Goal: Task Accomplishment & Management: Manage account settings

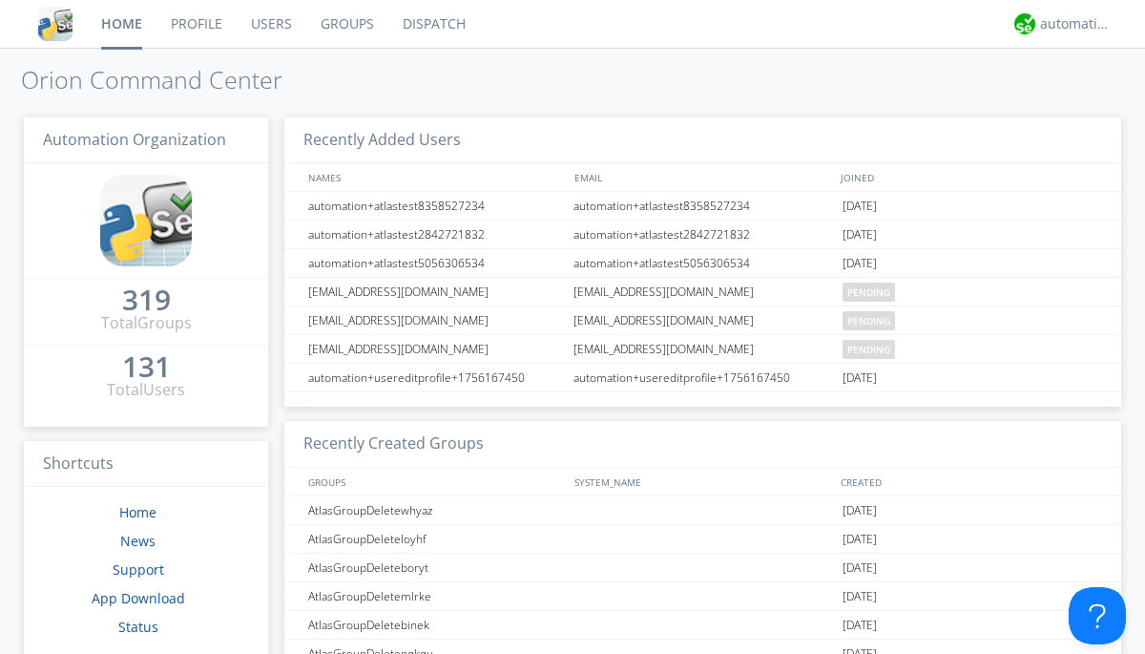
click at [270, 24] on link "Users" at bounding box center [272, 24] width 70 height 48
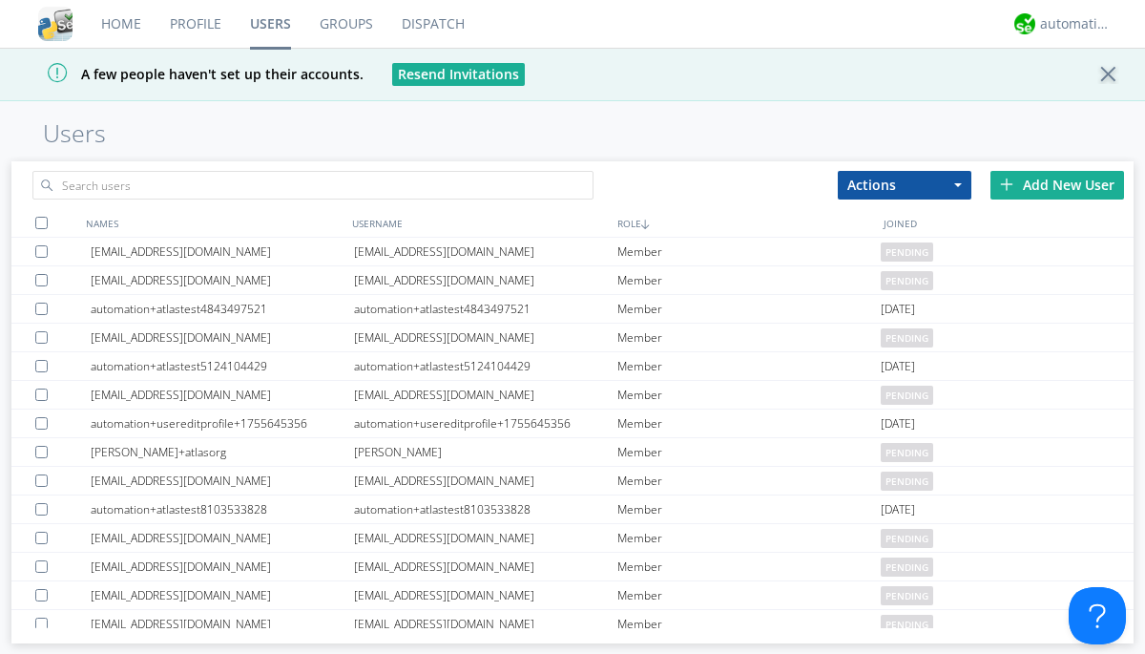
click at [1057, 184] on div "Add New User" at bounding box center [1057, 185] width 134 height 29
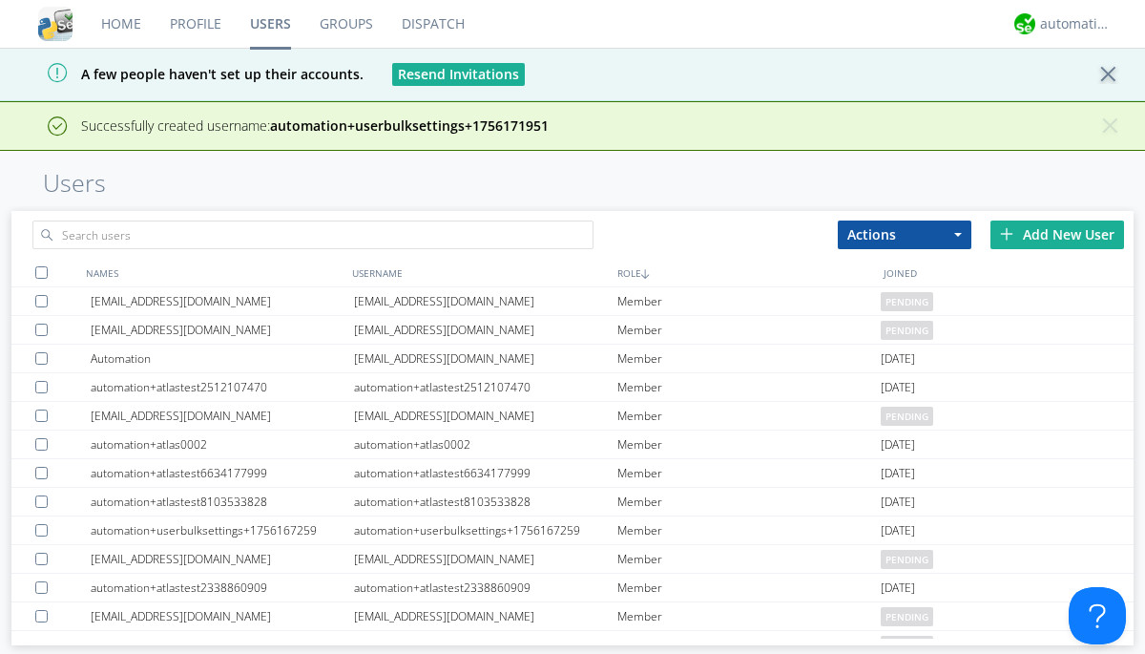
click at [1057, 234] on div "Add New User" at bounding box center [1057, 234] width 134 height 29
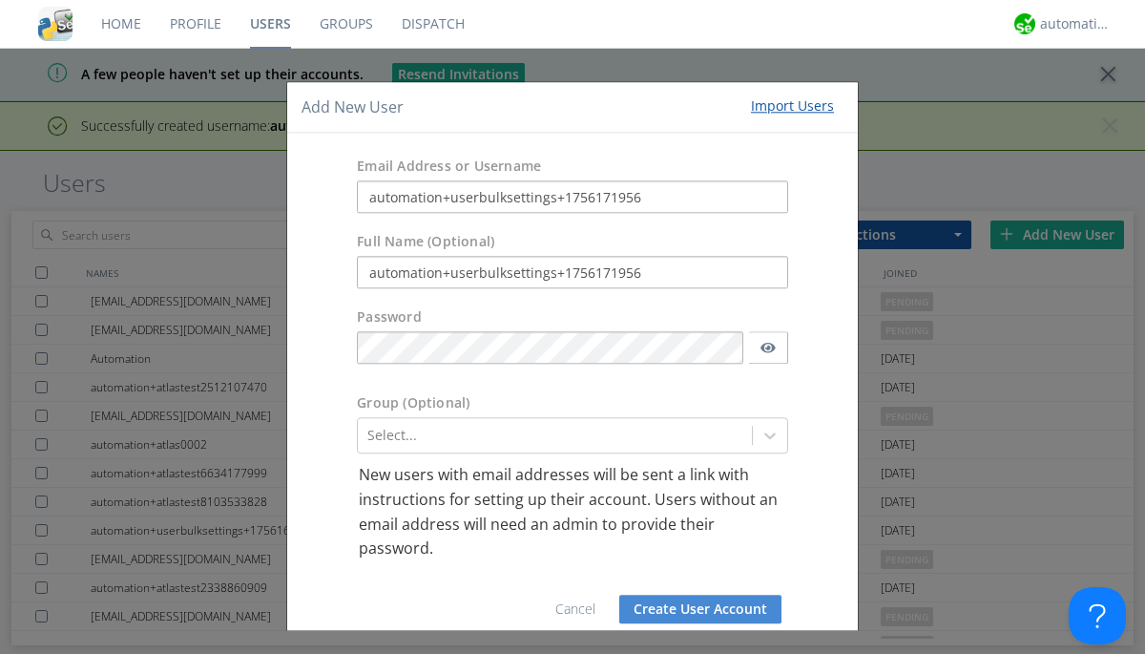
click at [693, 609] on button "Create User Account" at bounding box center [700, 608] width 162 height 29
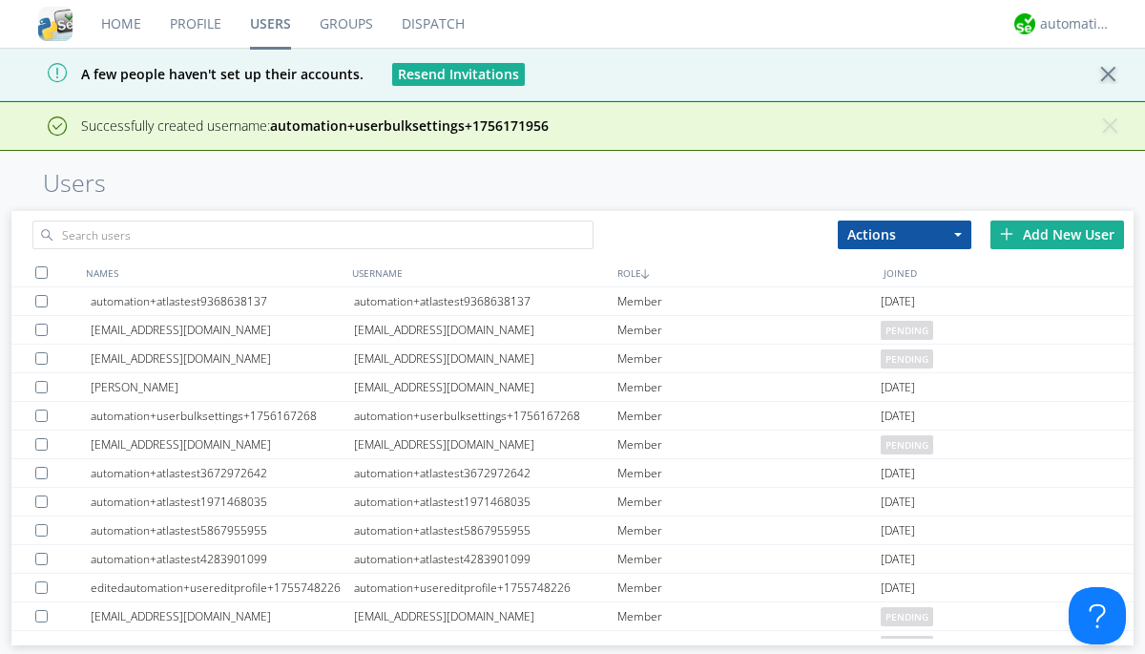
click at [1057, 234] on div "Add New User" at bounding box center [1057, 234] width 134 height 29
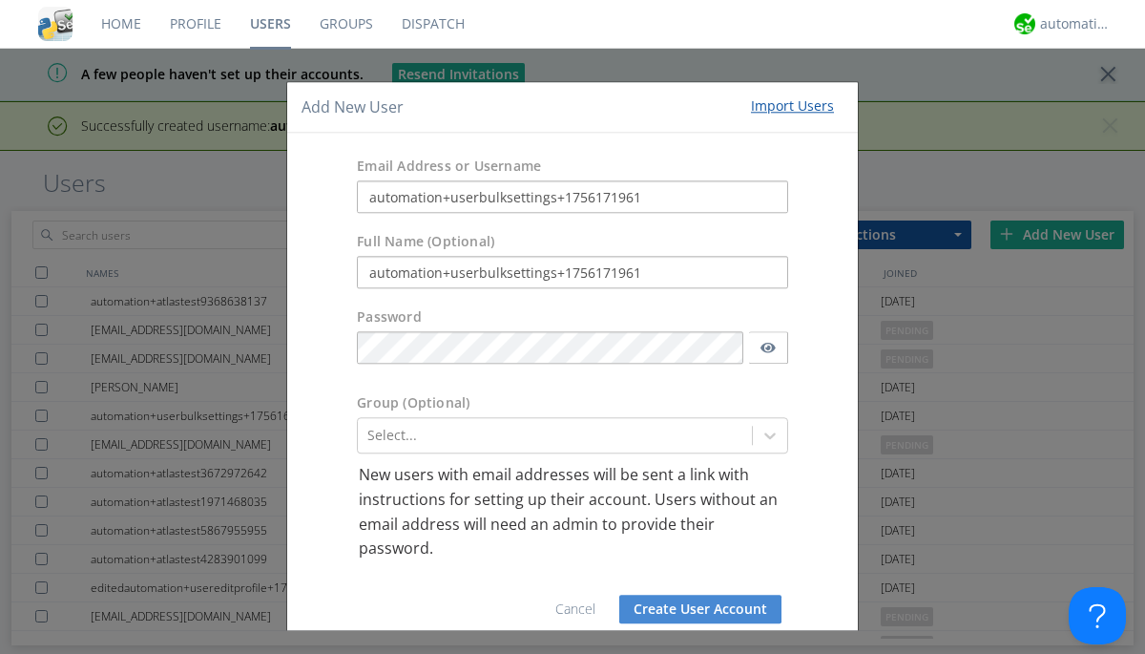
click at [693, 609] on button "Create User Account" at bounding box center [700, 608] width 162 height 29
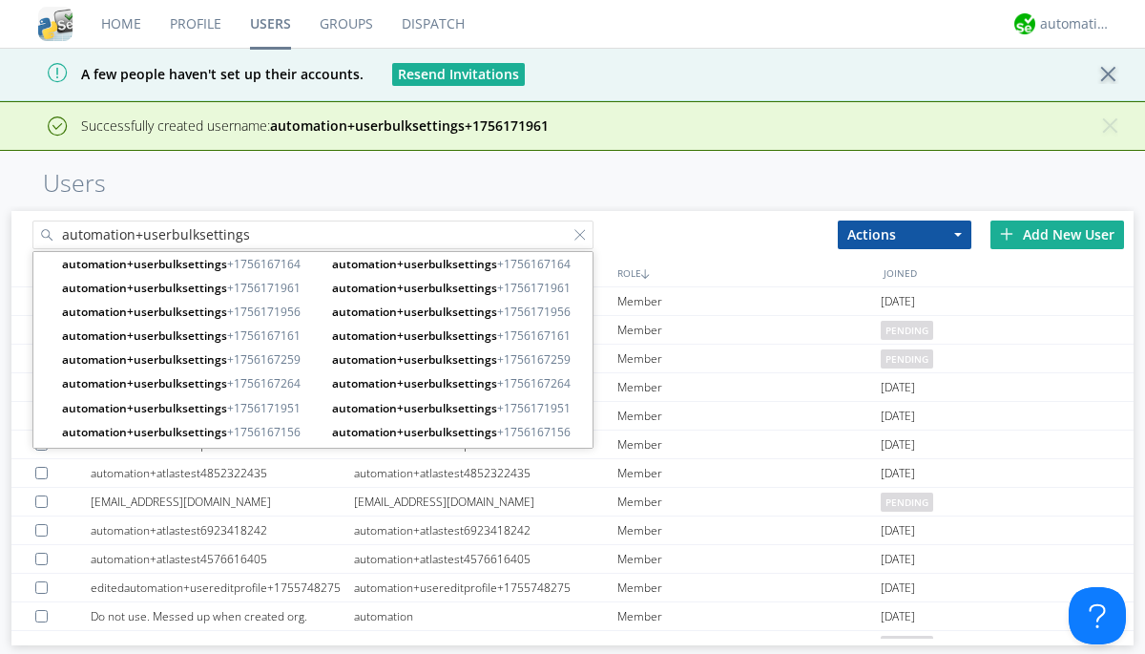
type input "automation+userbulksettings"
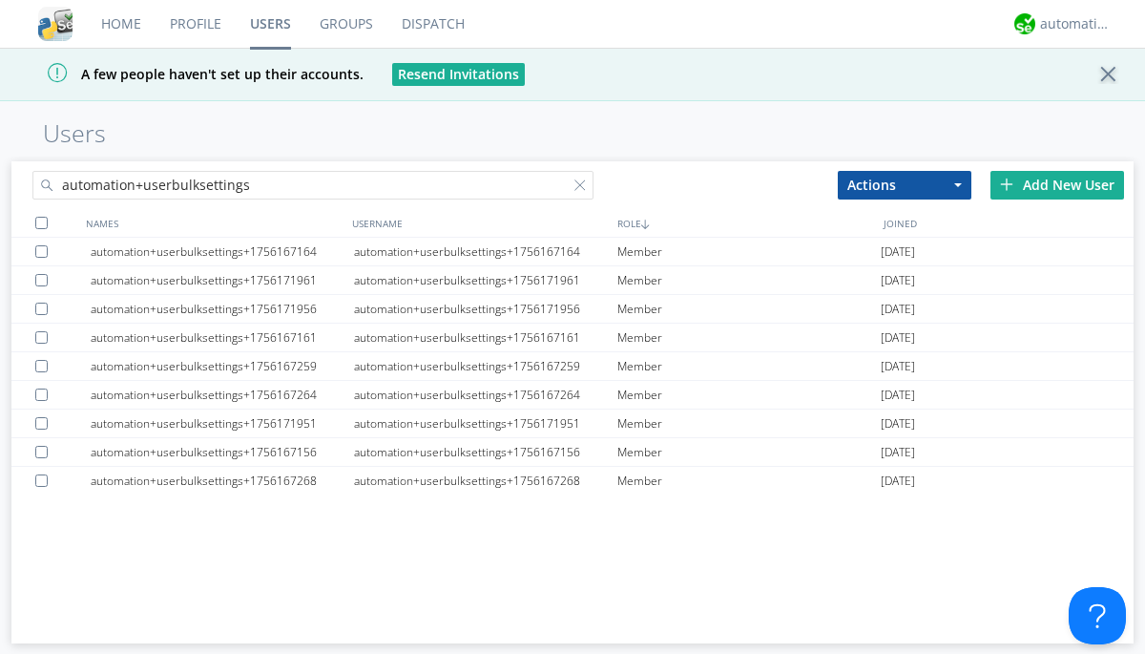
click at [41, 222] on div at bounding box center [41, 223] width 12 height 12
click at [905, 184] on button "Actions" at bounding box center [905, 185] width 134 height 29
click at [0, 0] on link "Edit Settings" at bounding box center [0, 0] width 0 height 0
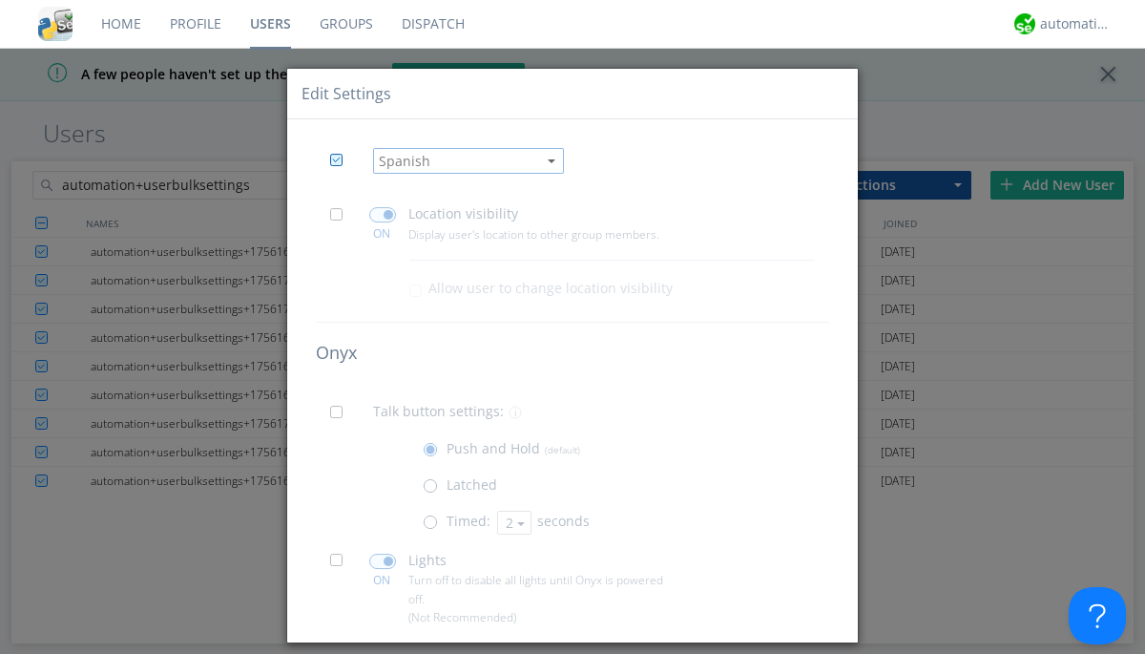
click at [342, 219] on span at bounding box center [342, 220] width 24 height 24
click at [0, 0] on input "checkbox" at bounding box center [0, 0] width 0 height 0
click at [382, 215] on span at bounding box center [382, 214] width 27 height 15
click at [0, 0] on input "checkbox" at bounding box center [0, 0] width 0 height 0
click at [342, 418] on span at bounding box center [342, 418] width 24 height 24
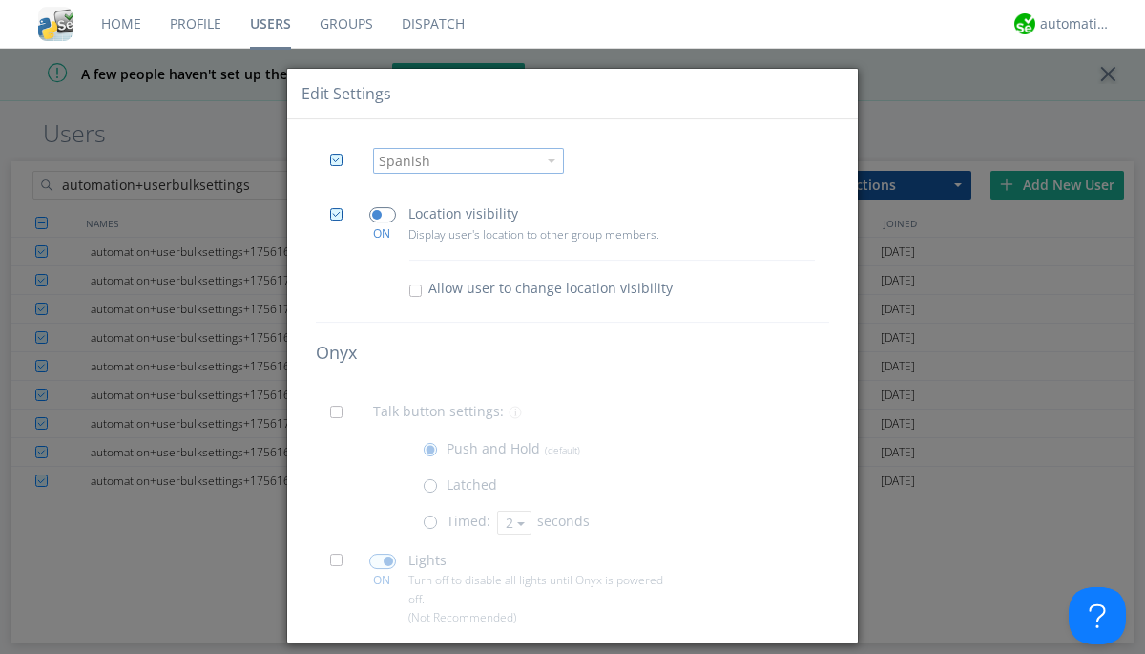
click at [0, 0] on input "checkbox" at bounding box center [0, 0] width 0 height 0
click at [433, 527] on span at bounding box center [435, 526] width 24 height 24
click at [0, 0] on input "radio" at bounding box center [0, 0] width 0 height 0
click at [511, 523] on button "2" at bounding box center [514, 522] width 34 height 24
click at [0, 0] on link "3" at bounding box center [0, 0] width 0 height 0
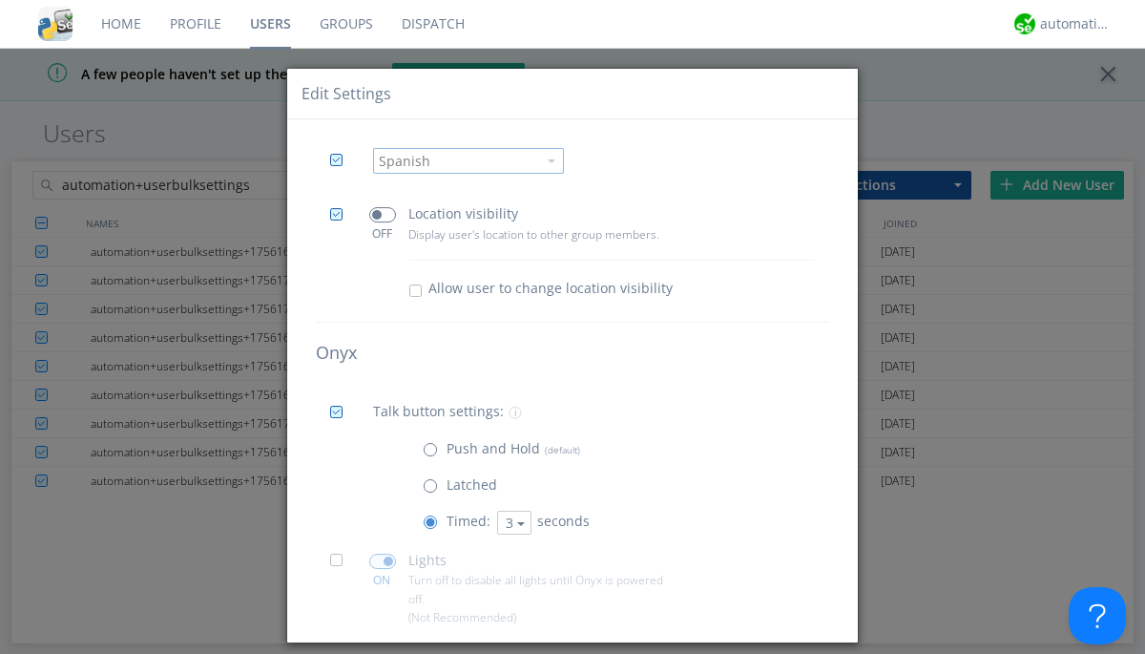
click at [342, 566] on span at bounding box center [342, 565] width 24 height 24
click at [0, 0] on input "checkbox" at bounding box center [0, 0] width 0 height 0
click at [382, 561] on span at bounding box center [382, 560] width 27 height 15
click at [0, 0] on input "checkbox" at bounding box center [0, 0] width 0 height 0
click at [342, 645] on span at bounding box center [342, 657] width 24 height 24
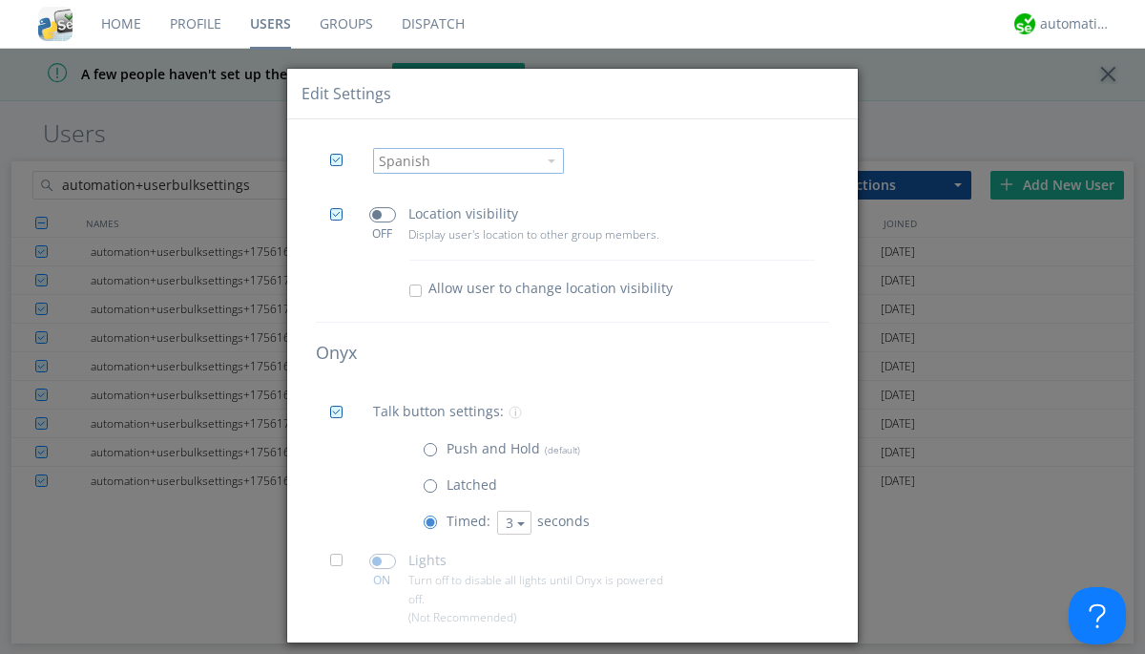
click at [0, 0] on input "checkbox" at bounding box center [0, 0] width 0 height 0
click at [382, 645] on span at bounding box center [382, 652] width 27 height 15
click at [0, 0] on input "checkbox" at bounding box center [0, 0] width 0 height 0
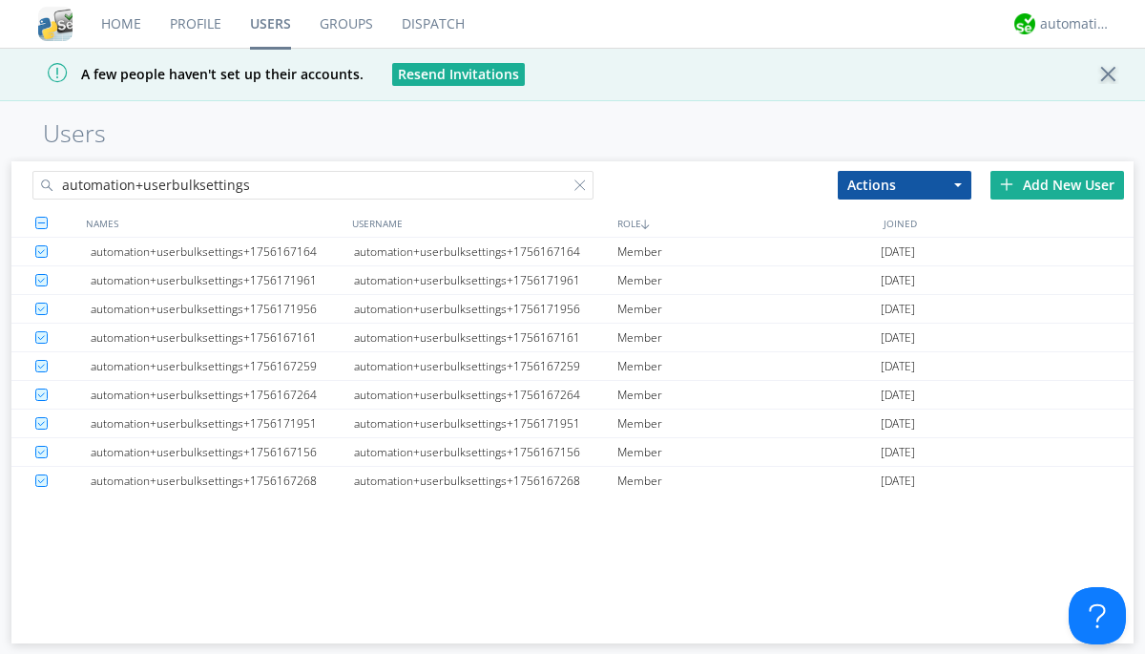
click at [270, 24] on link "Users" at bounding box center [271, 24] width 70 height 48
click at [584, 188] on div at bounding box center [583, 188] width 19 height 19
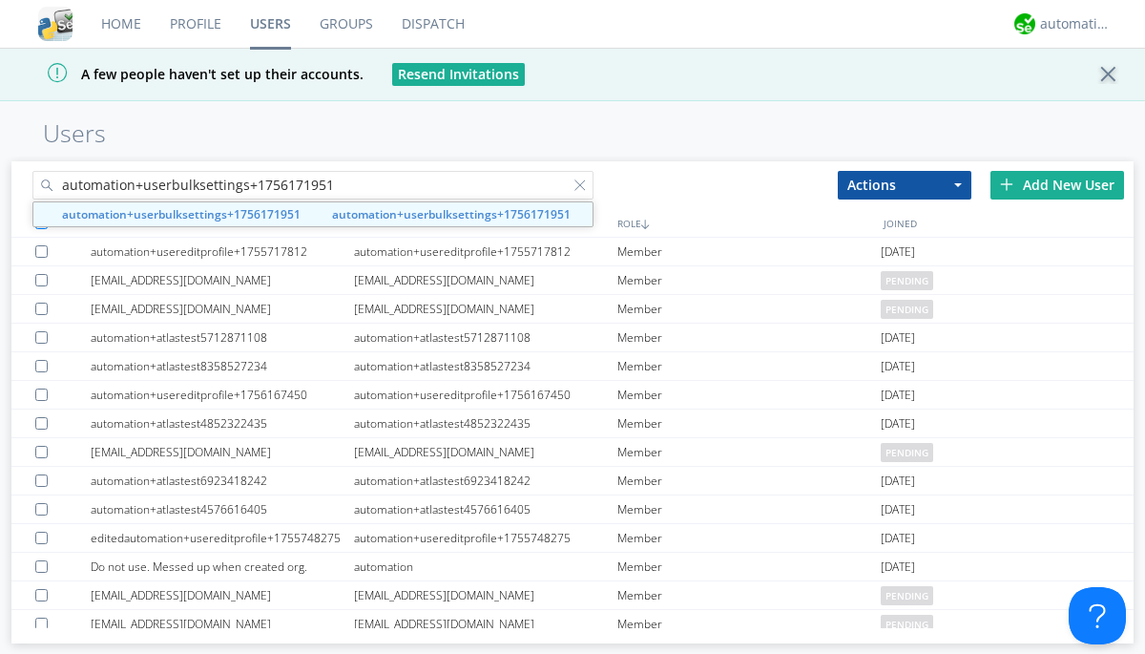
type input "automation+userbulksettings+1756171951"
